Goal: Task Accomplishment & Management: Manage account settings

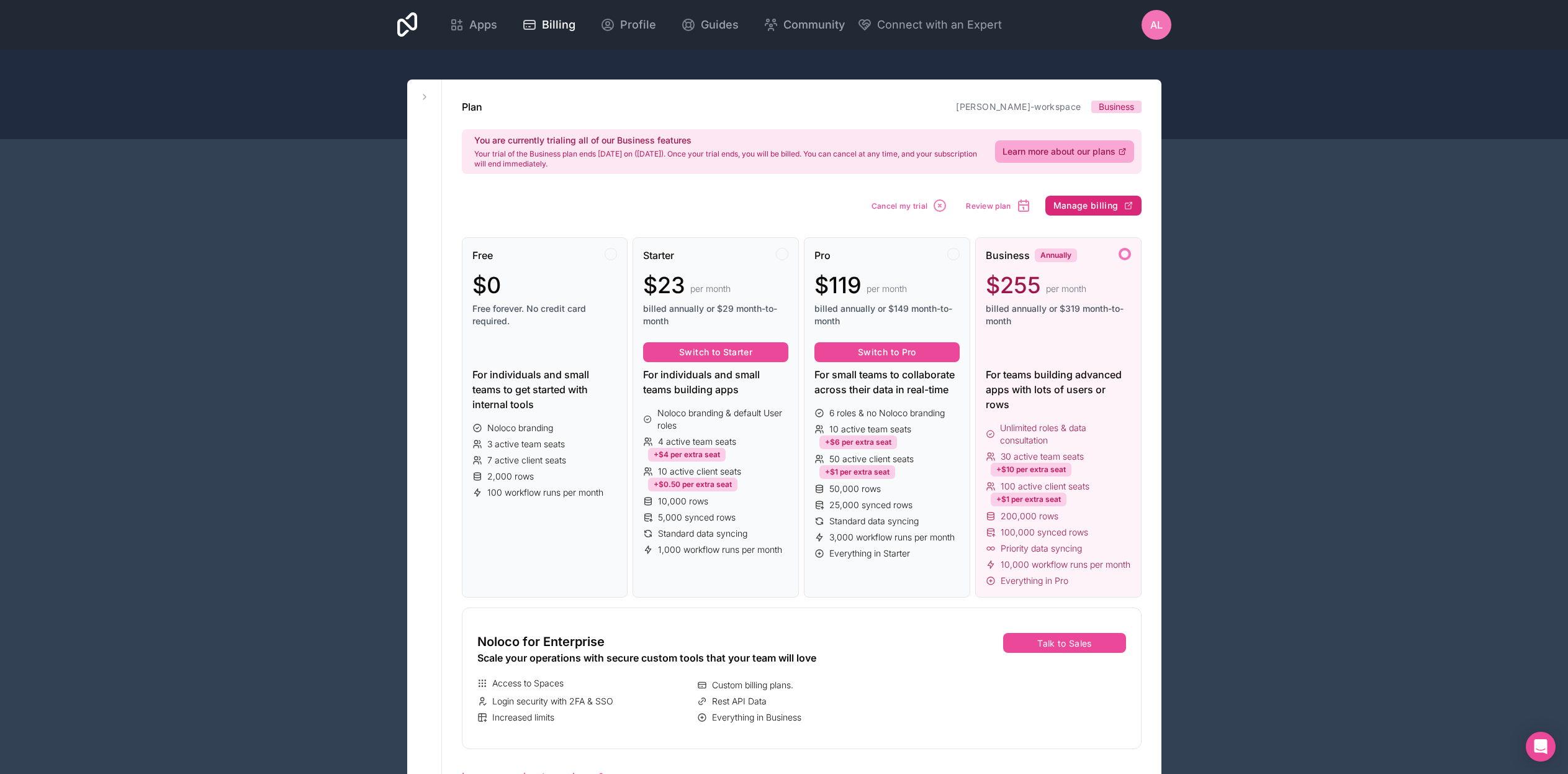
click at [1087, 208] on span "Manage billing" at bounding box center [1086, 205] width 65 height 11
click at [1011, 319] on span "billed annually or $319 month-to-month" at bounding box center [1059, 315] width 145 height 25
click at [1125, 256] on div at bounding box center [1125, 254] width 12 height 12
click at [994, 211] on button "Review plan" at bounding box center [998, 205] width 73 height 23
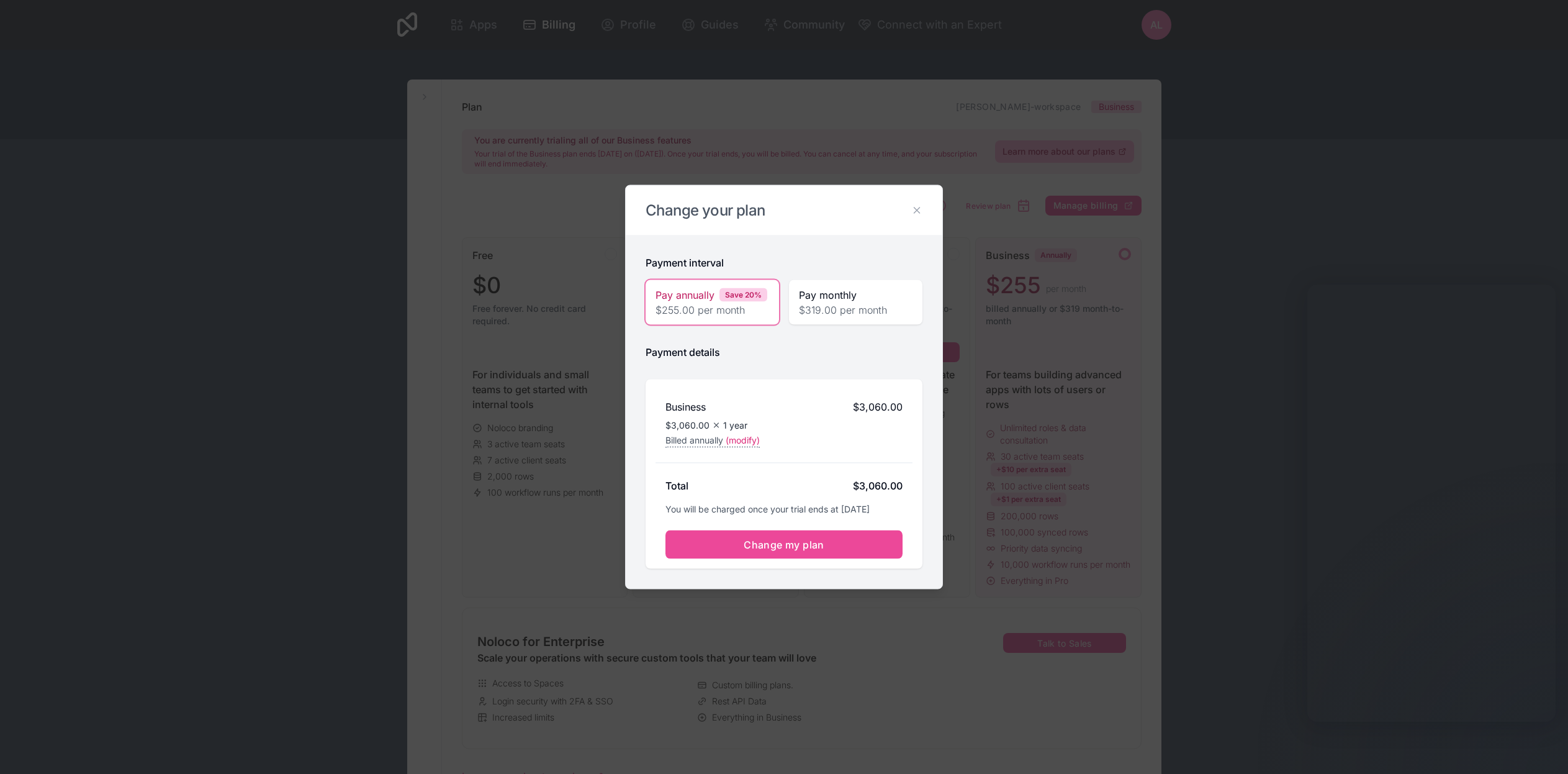
click at [858, 310] on span "$319.00 per month" at bounding box center [855, 310] width 113 height 15
click at [847, 544] on button "Change my plan" at bounding box center [784, 544] width 237 height 29
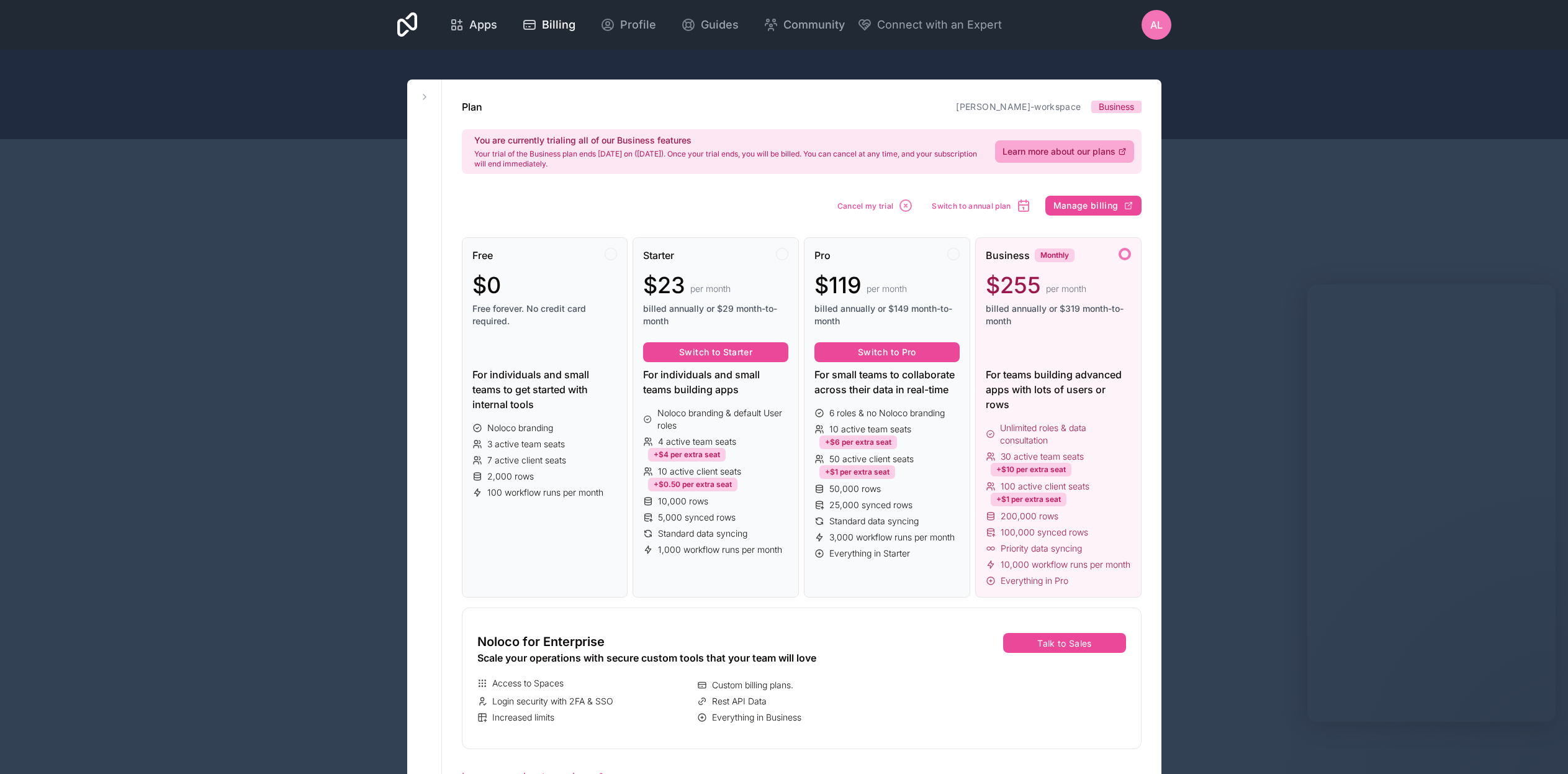
click at [497, 28] on span "Apps" at bounding box center [483, 25] width 28 height 17
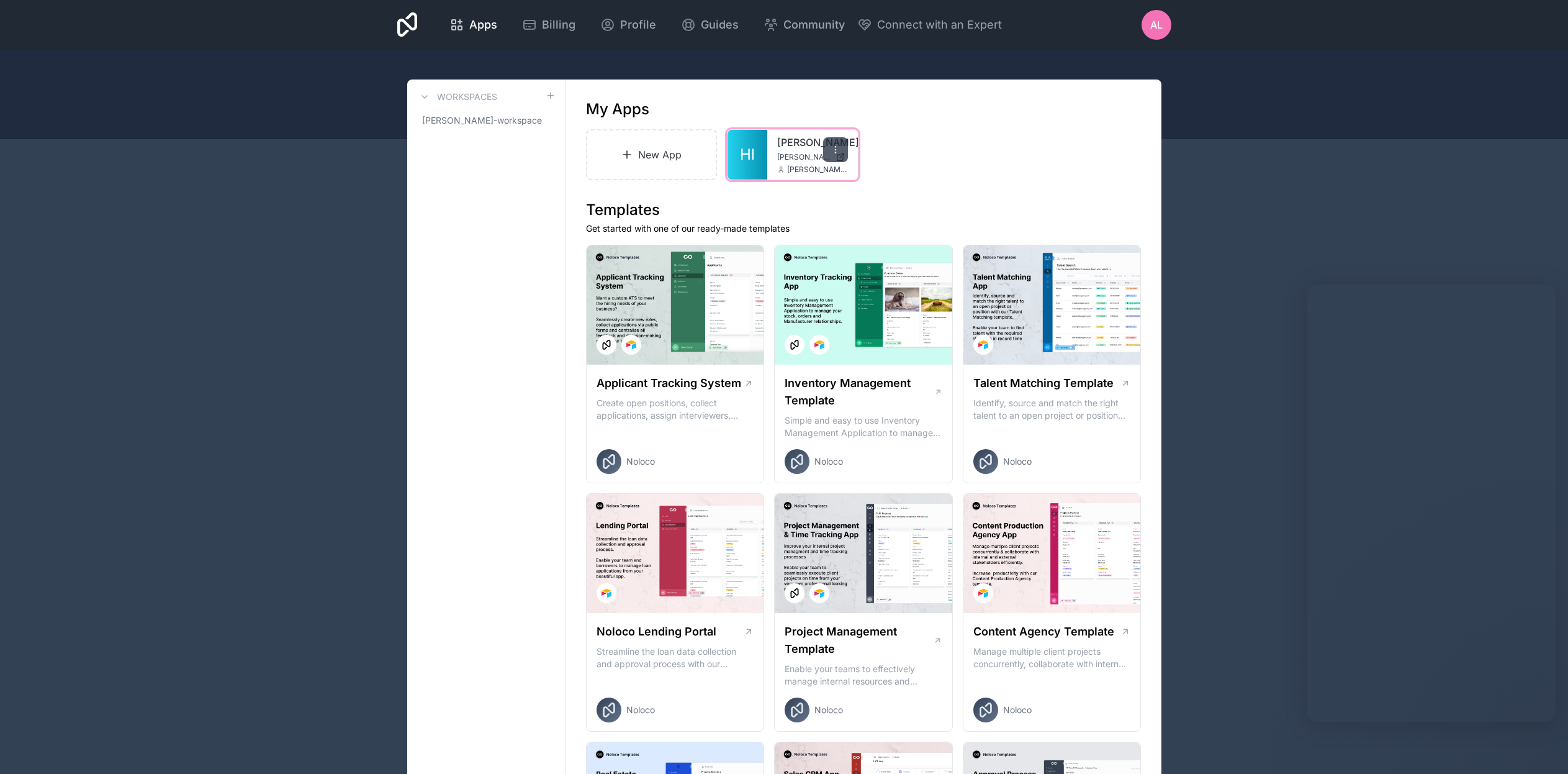
click at [838, 148] on icon at bounding box center [835, 149] width 10 height 10
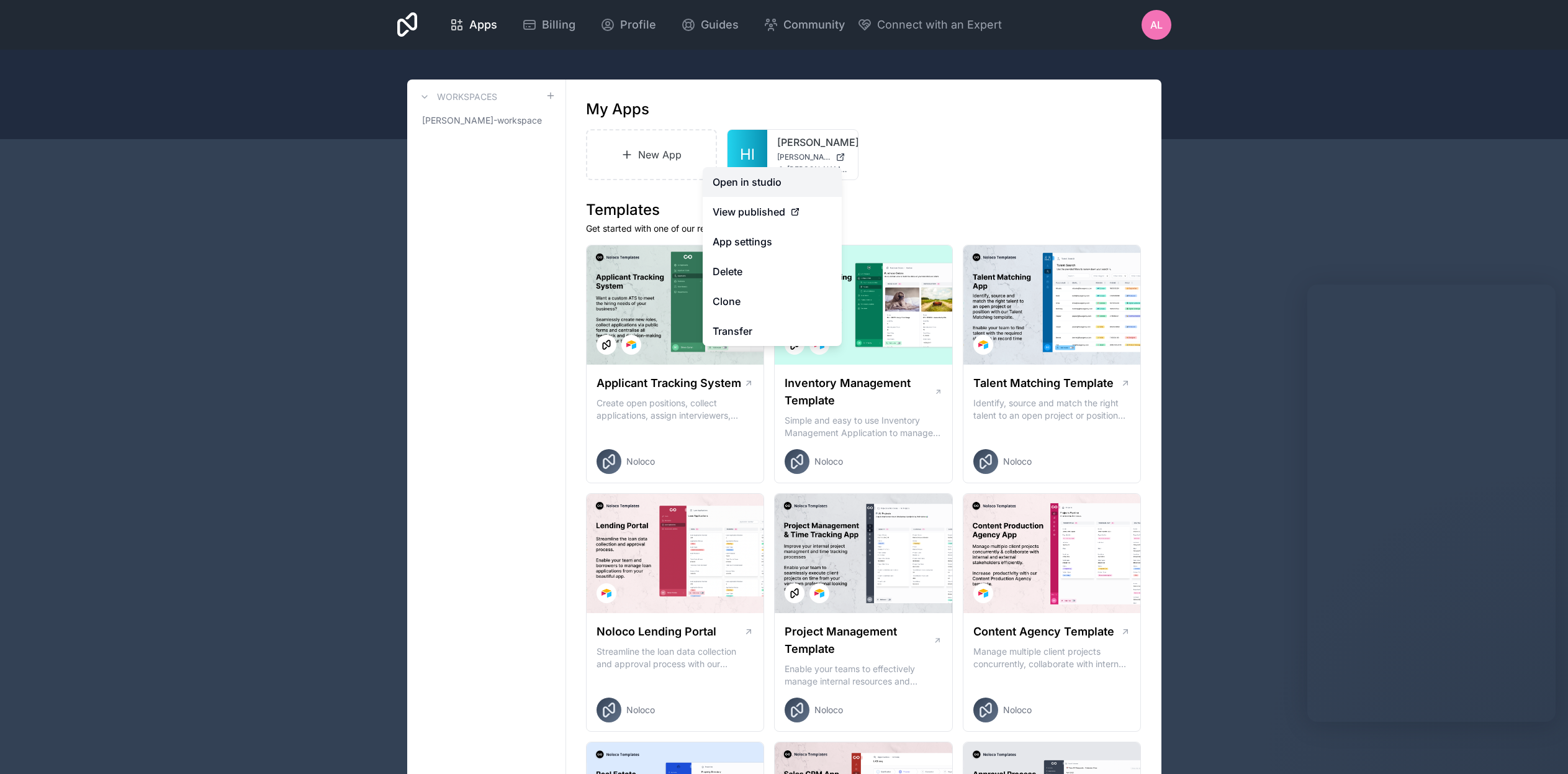
click at [760, 186] on link "Open in studio" at bounding box center [772, 182] width 139 height 29
